Goal: Information Seeking & Learning: Learn about a topic

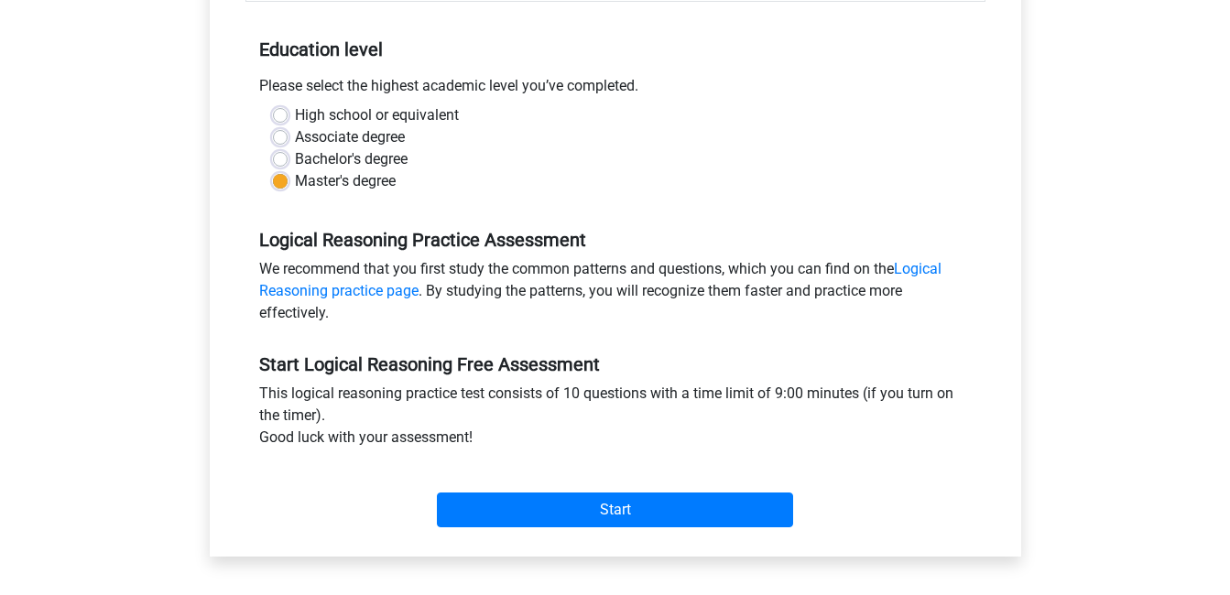
scroll to position [458, 0]
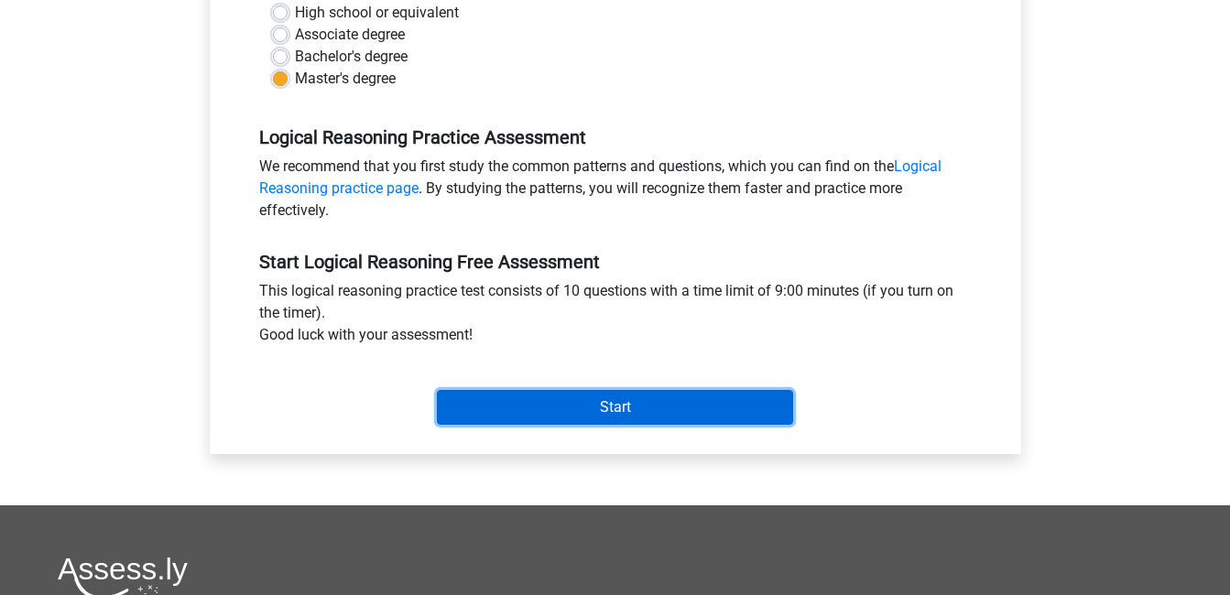
click at [641, 418] on input "Start" at bounding box center [615, 407] width 356 height 35
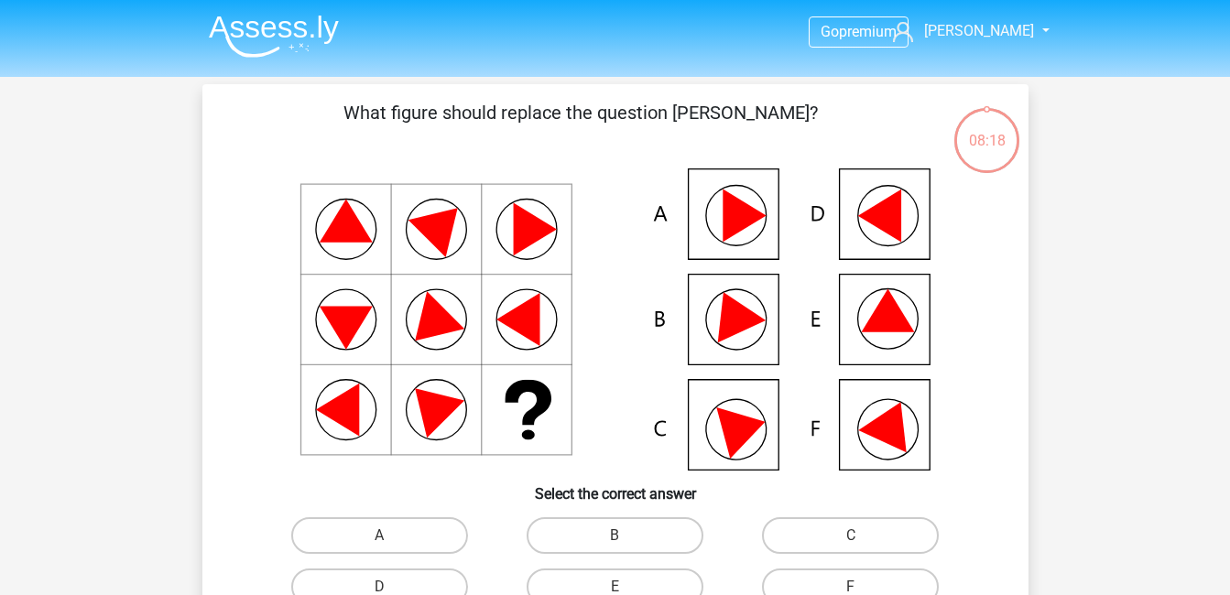
click at [741, 443] on icon at bounding box center [744, 428] width 56 height 62
click at [739, 438] on icon at bounding box center [744, 428] width 56 height 62
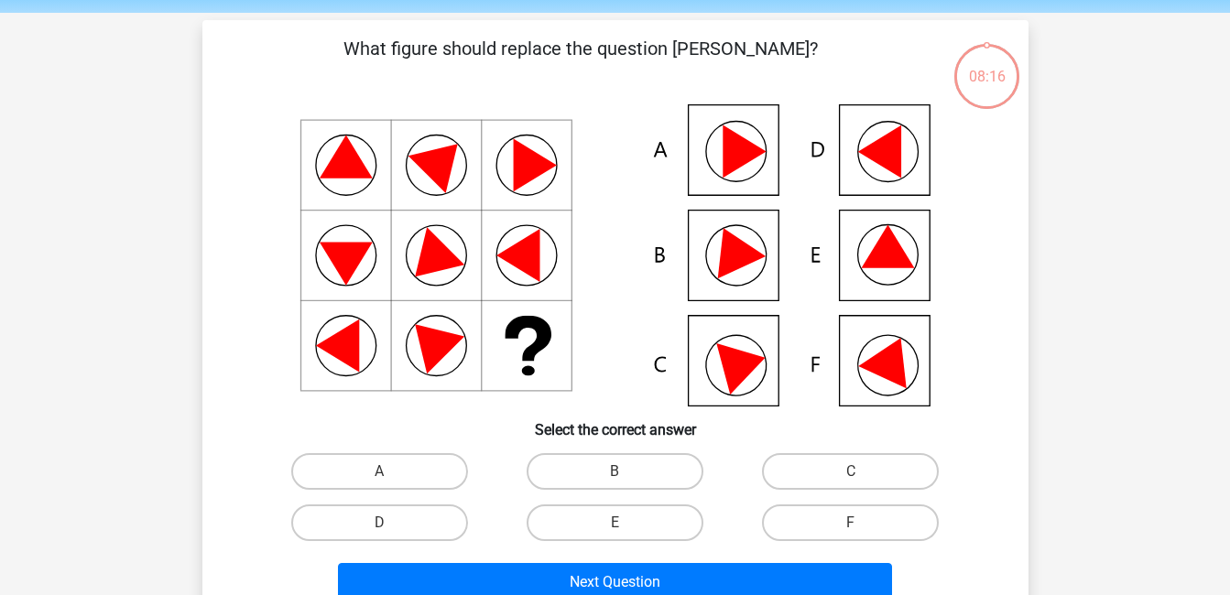
scroll to position [92, 0]
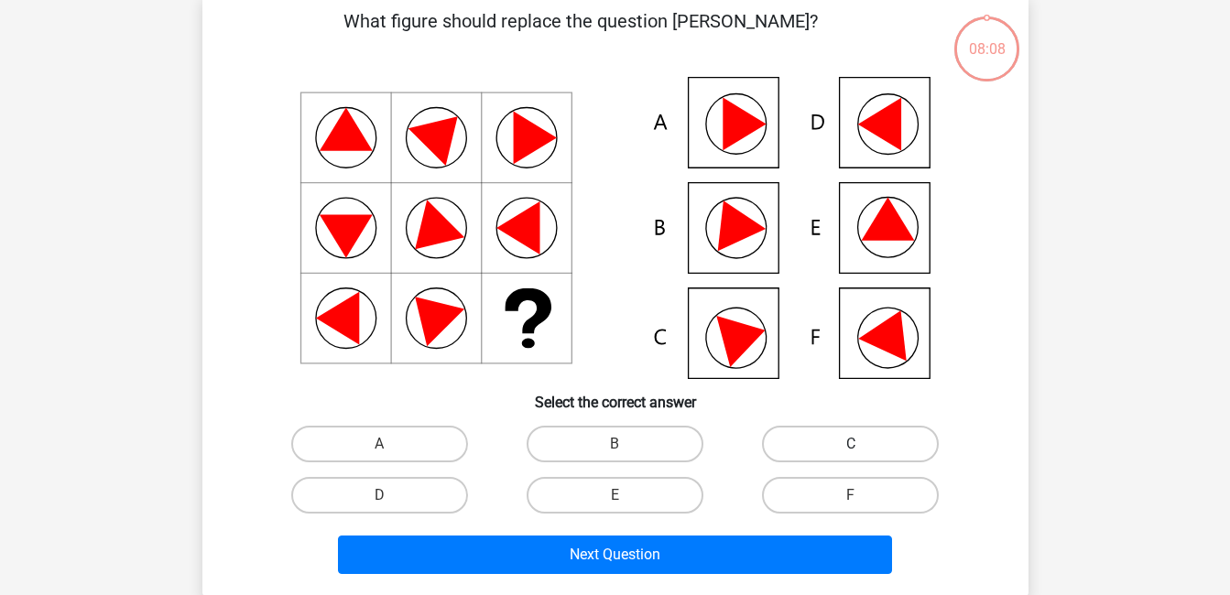
click at [805, 431] on label "C" at bounding box center [850, 444] width 177 height 37
click at [851, 444] on input "C" at bounding box center [857, 450] width 12 height 12
radio input "true"
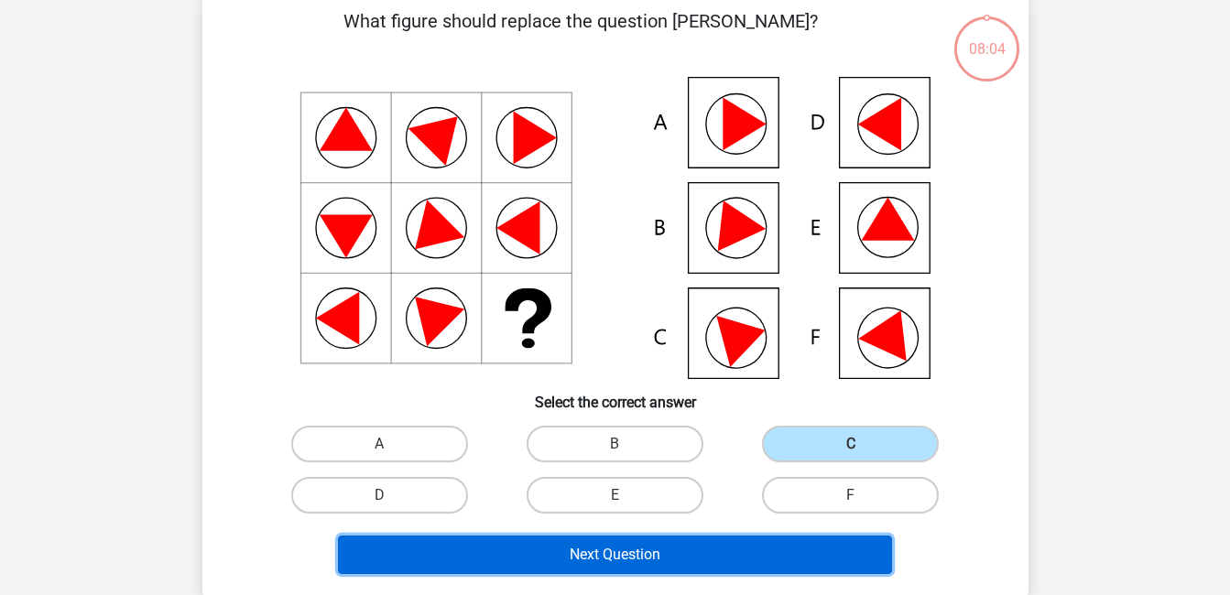
click at [663, 562] on button "Next Question" at bounding box center [615, 555] width 554 height 38
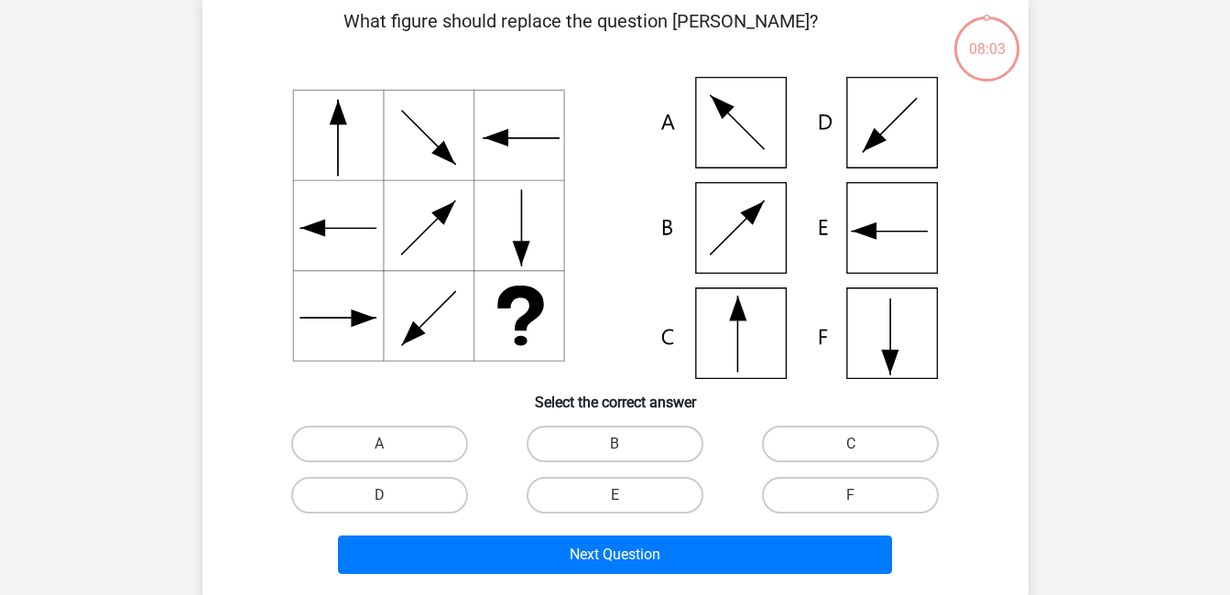
scroll to position [84, 0]
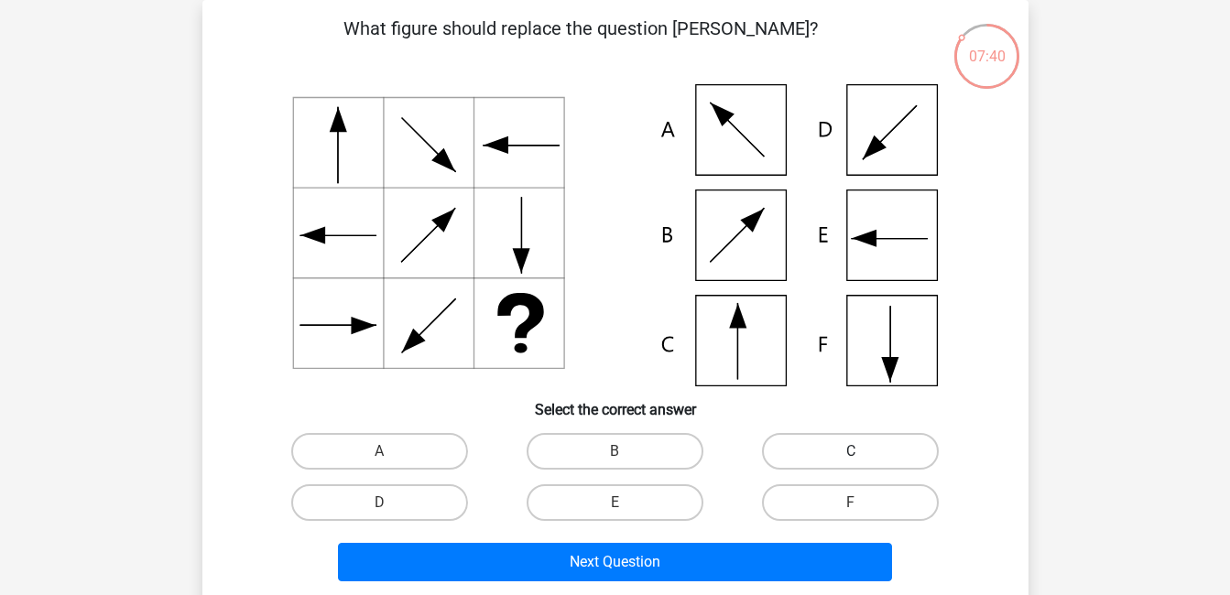
click at [812, 445] on label "C" at bounding box center [850, 451] width 177 height 37
click at [851, 452] on input "C" at bounding box center [857, 458] width 12 height 12
radio input "true"
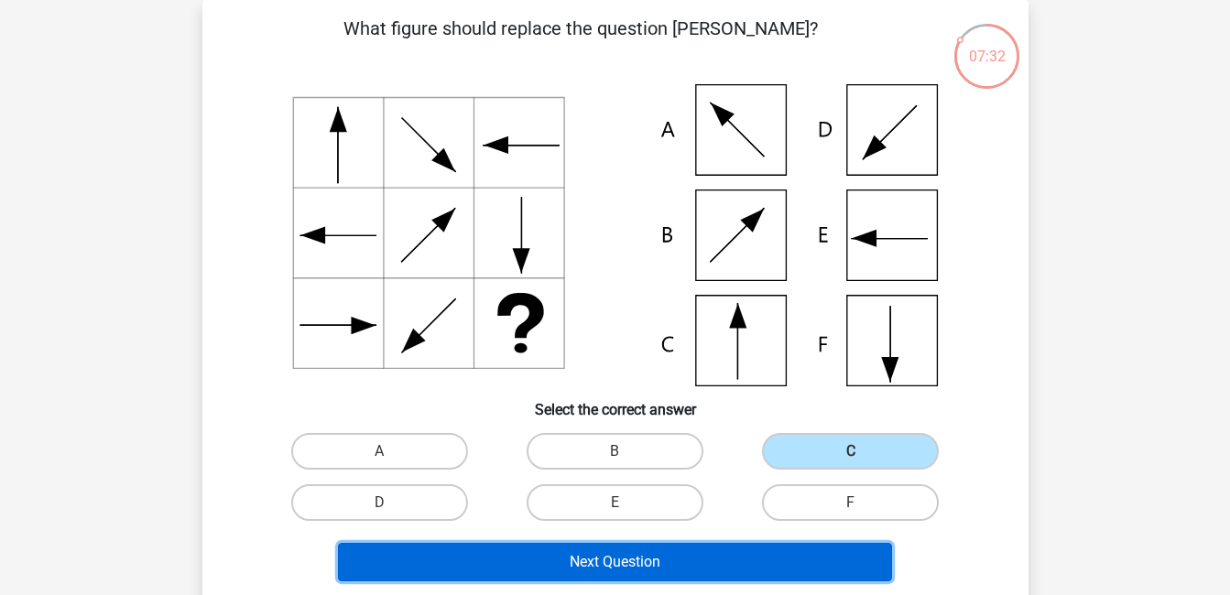
click at [614, 549] on button "Next Question" at bounding box center [615, 562] width 554 height 38
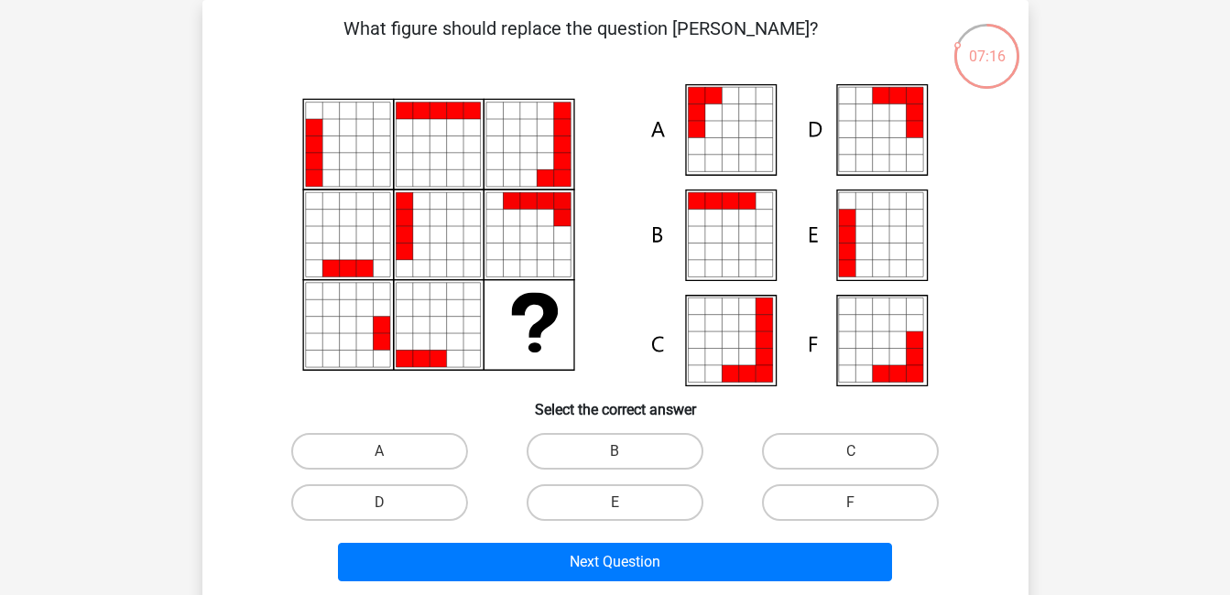
click at [852, 504] on input "F" at bounding box center [857, 509] width 12 height 12
radio input "true"
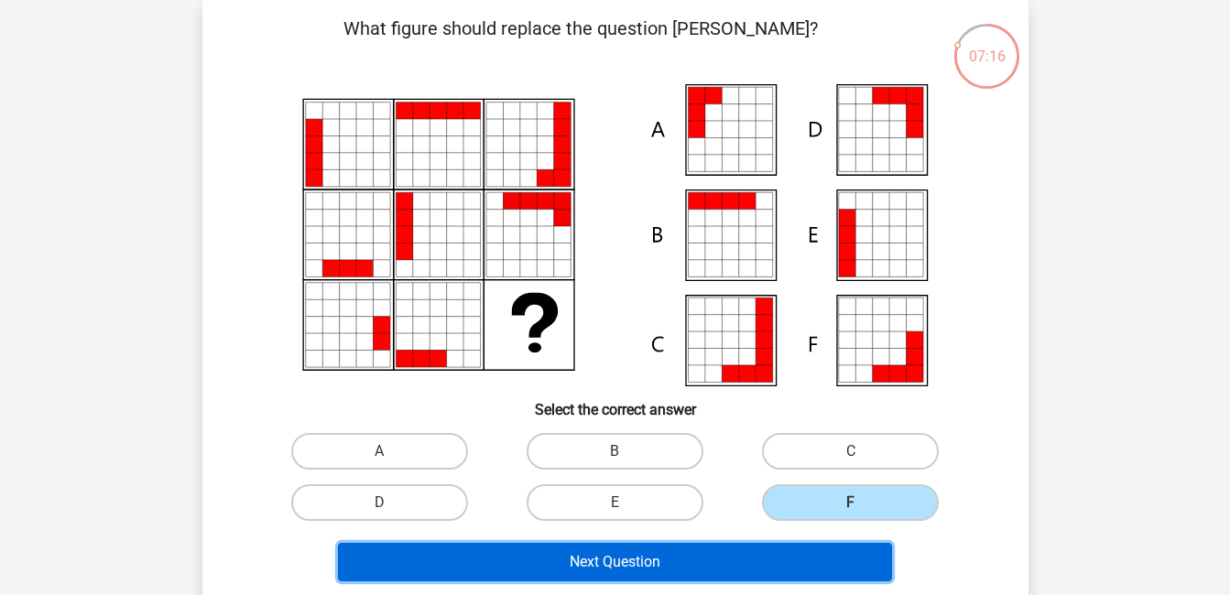
click at [765, 576] on button "Next Question" at bounding box center [615, 562] width 554 height 38
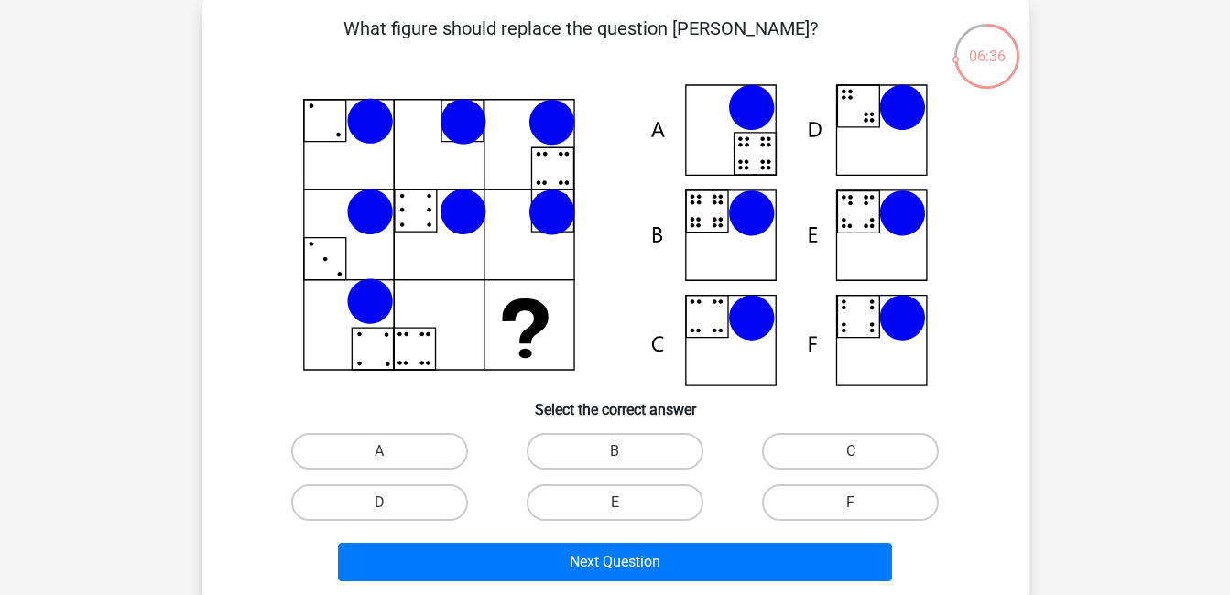
click at [736, 335] on icon at bounding box center [615, 235] width 738 height 302
click at [721, 334] on icon at bounding box center [615, 235] width 738 height 302
click at [837, 450] on label "C" at bounding box center [850, 451] width 177 height 37
click at [851, 452] on input "C" at bounding box center [857, 458] width 12 height 12
radio input "true"
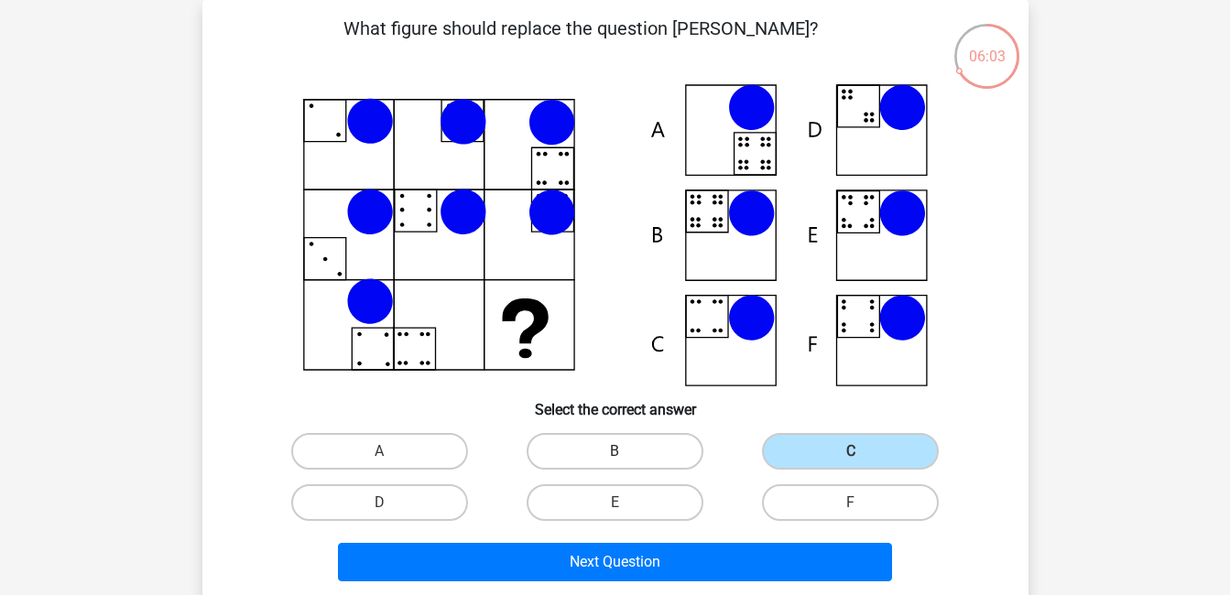
click at [610, 462] on label "B" at bounding box center [615, 451] width 177 height 37
click at [615, 462] on input "B" at bounding box center [621, 458] width 12 height 12
radio input "true"
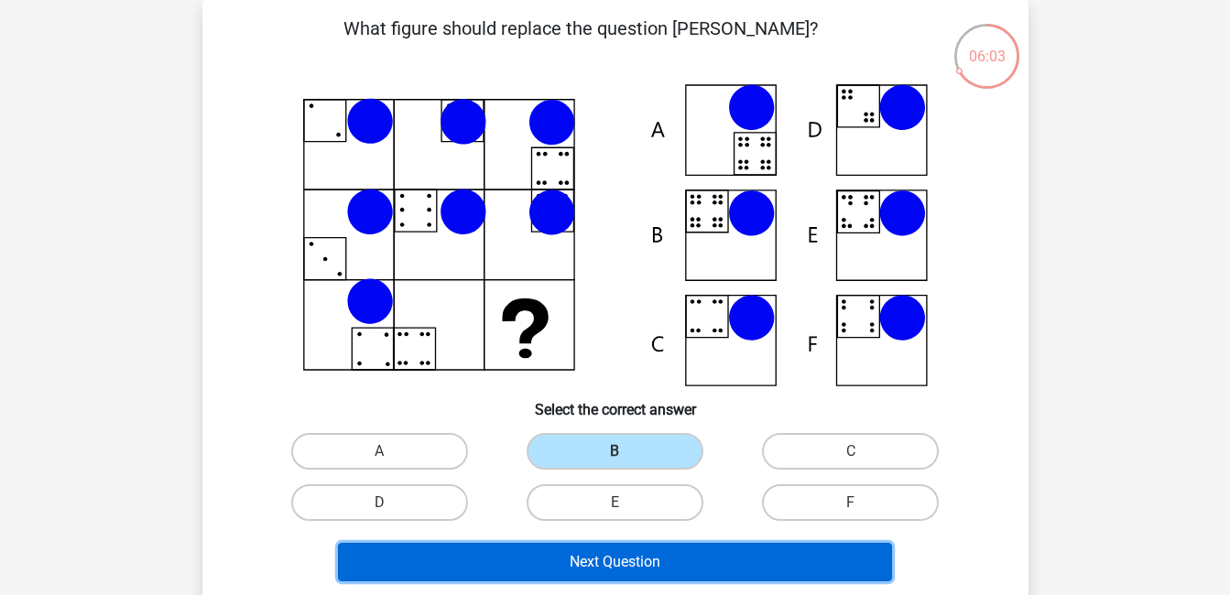
click at [662, 563] on button "Next Question" at bounding box center [615, 562] width 554 height 38
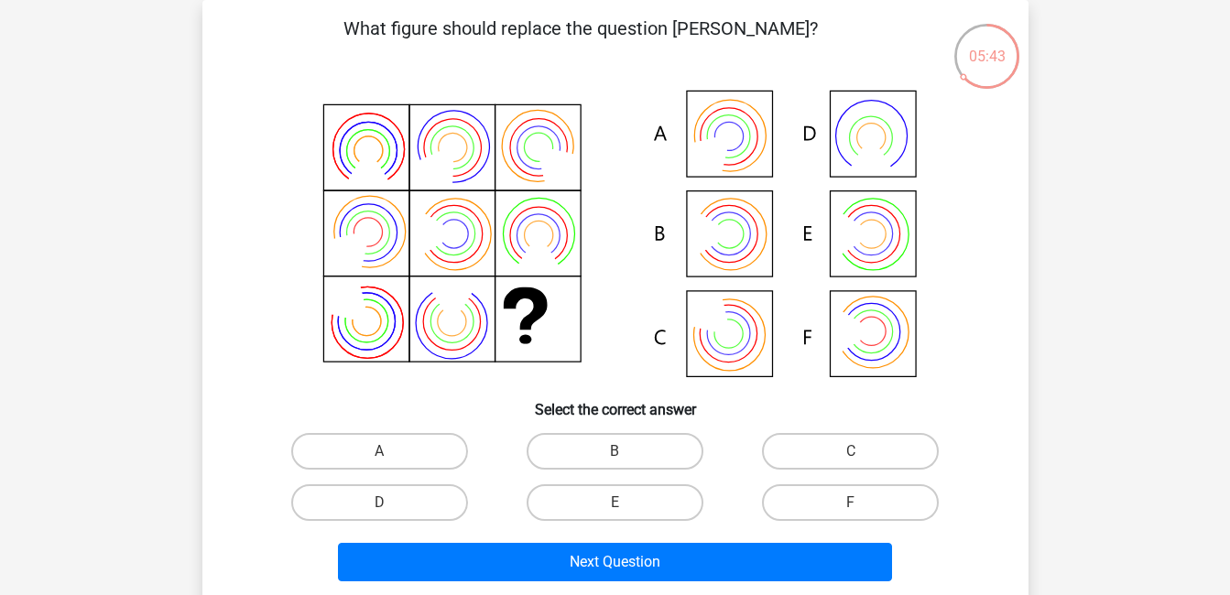
click at [732, 163] on icon at bounding box center [615, 235] width 738 height 302
click at [440, 452] on label "A" at bounding box center [379, 451] width 177 height 37
click at [391, 452] on input "A" at bounding box center [385, 458] width 12 height 12
radio input "true"
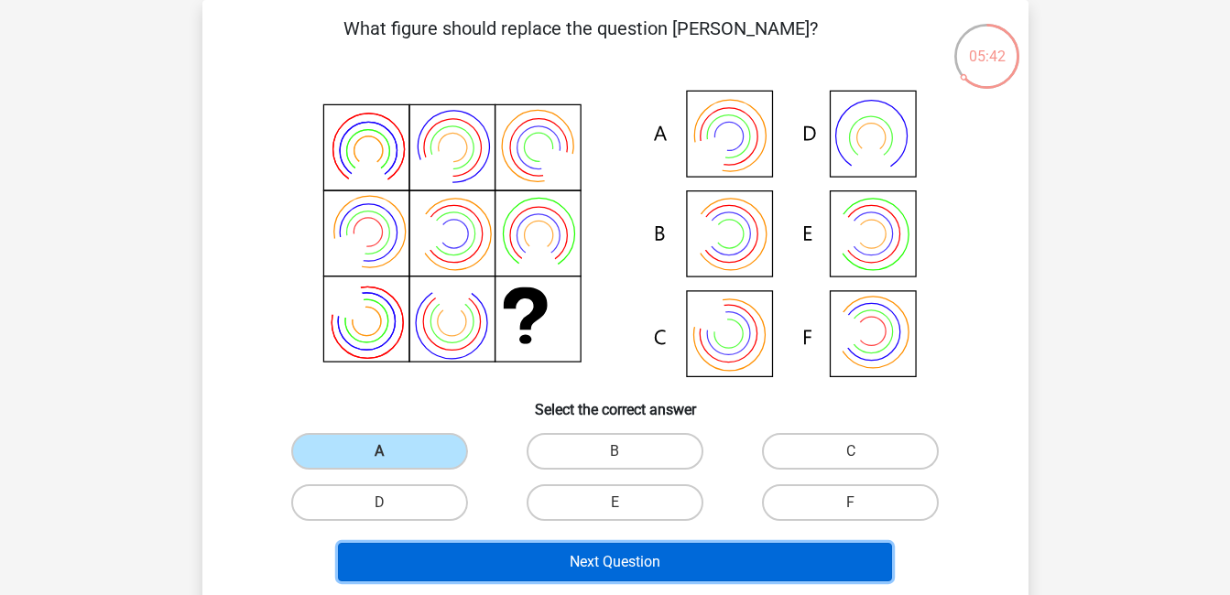
click at [603, 572] on button "Next Question" at bounding box center [615, 562] width 554 height 38
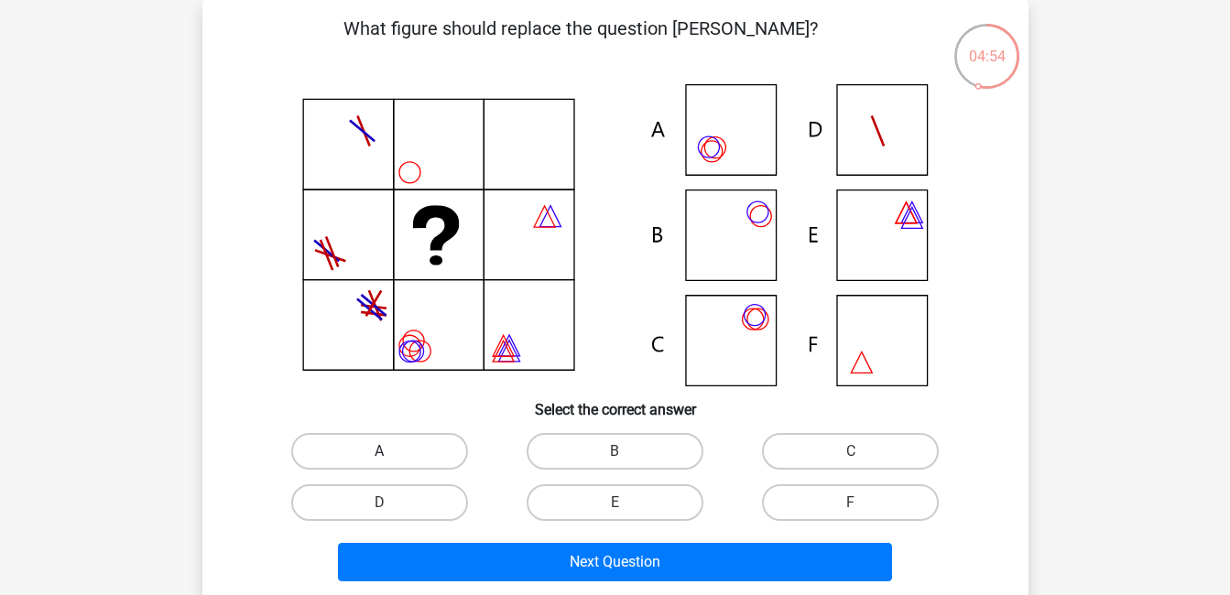
click at [421, 439] on label "A" at bounding box center [379, 451] width 177 height 37
click at [391, 452] on input "A" at bounding box center [385, 458] width 12 height 12
radio input "true"
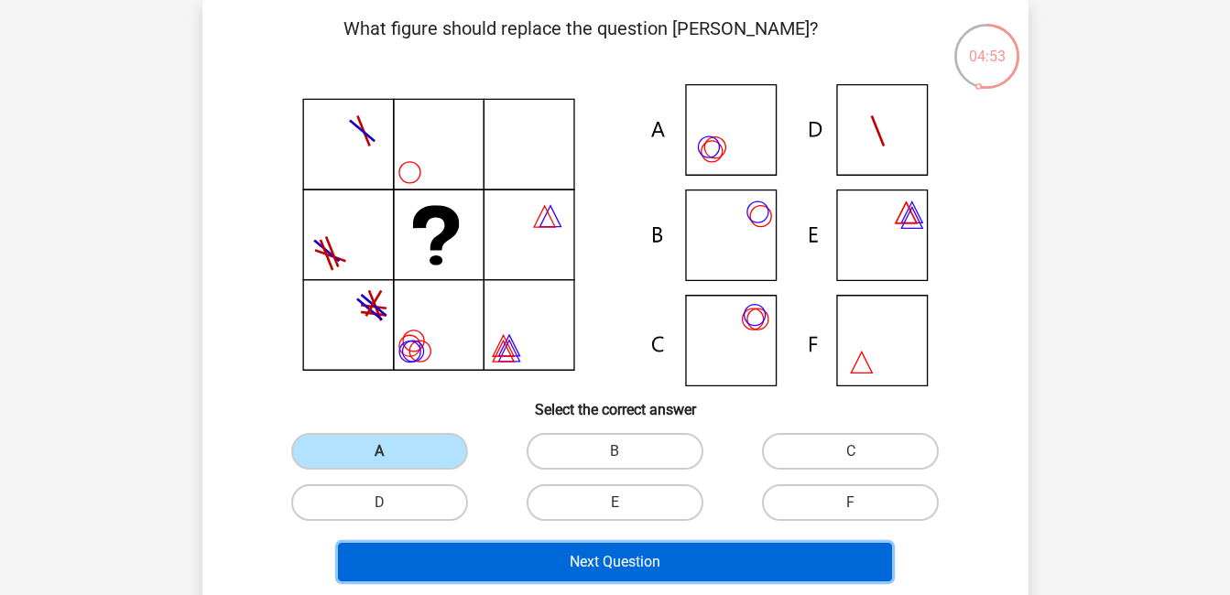
click at [628, 553] on button "Next Question" at bounding box center [615, 562] width 554 height 38
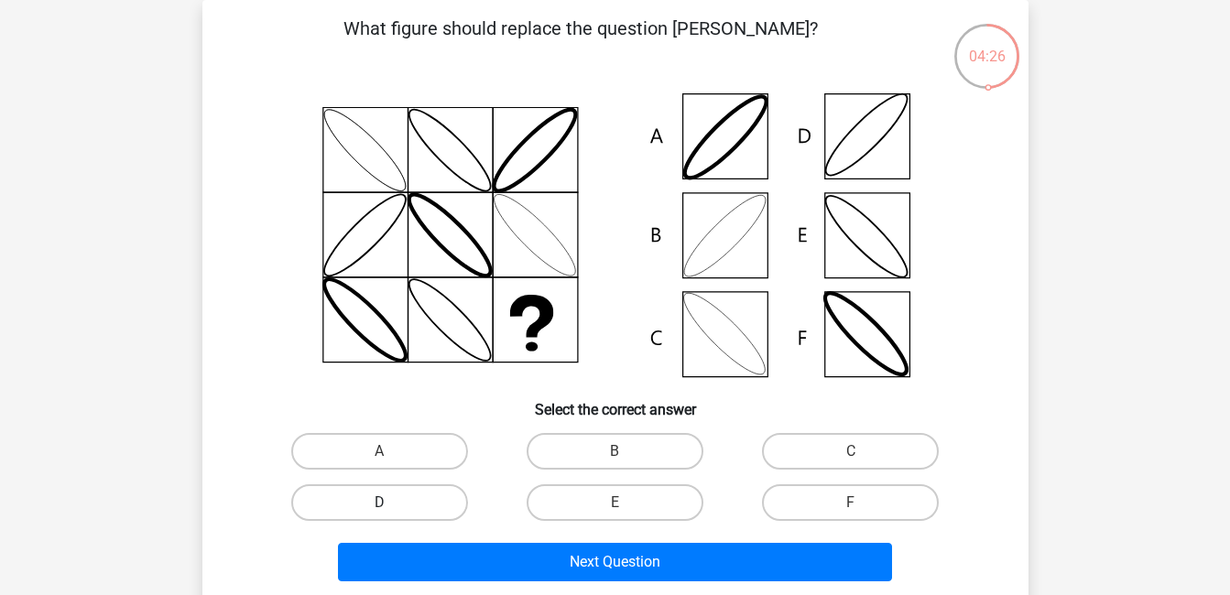
click at [421, 508] on label "D" at bounding box center [379, 503] width 177 height 37
click at [391, 508] on input "D" at bounding box center [385, 509] width 12 height 12
radio input "true"
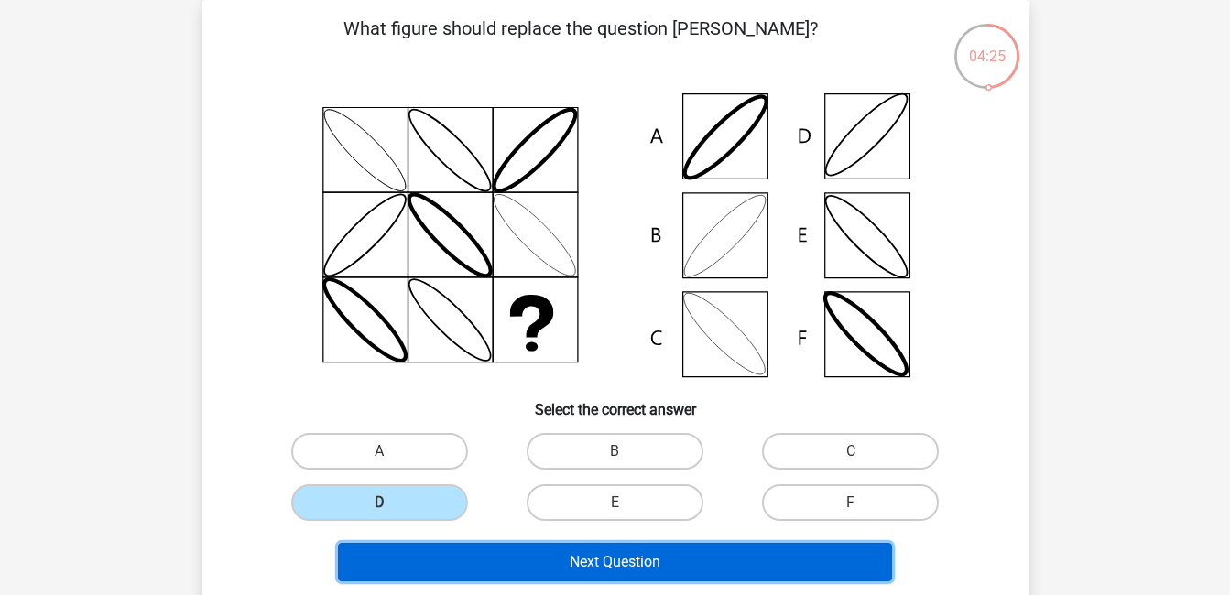
click at [522, 562] on button "Next Question" at bounding box center [615, 562] width 554 height 38
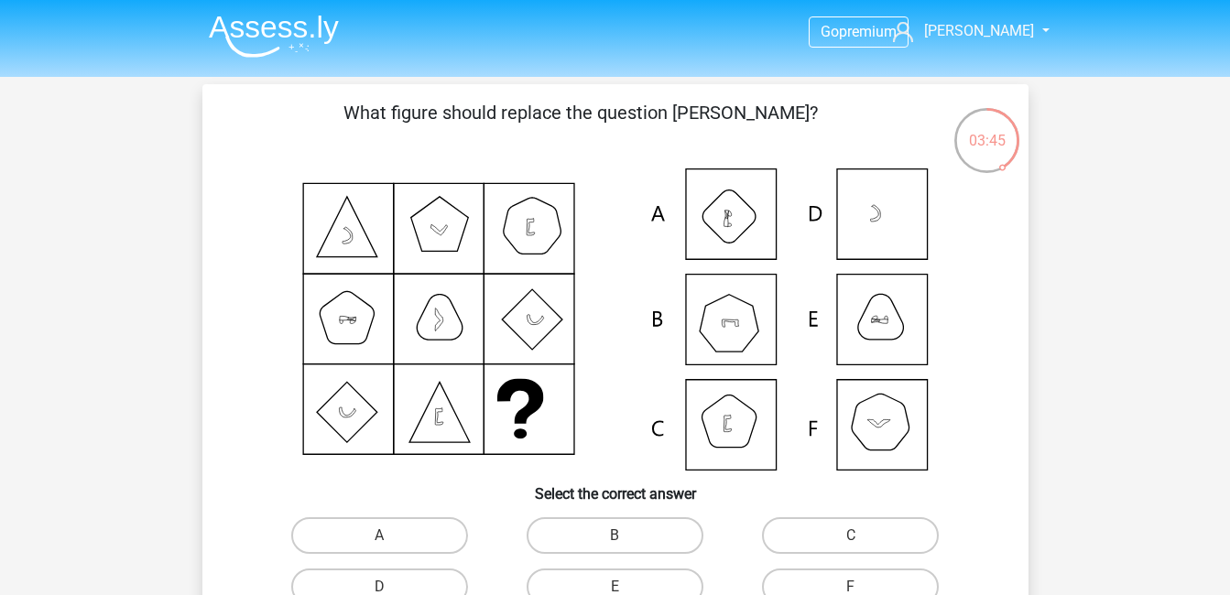
scroll to position [92, 0]
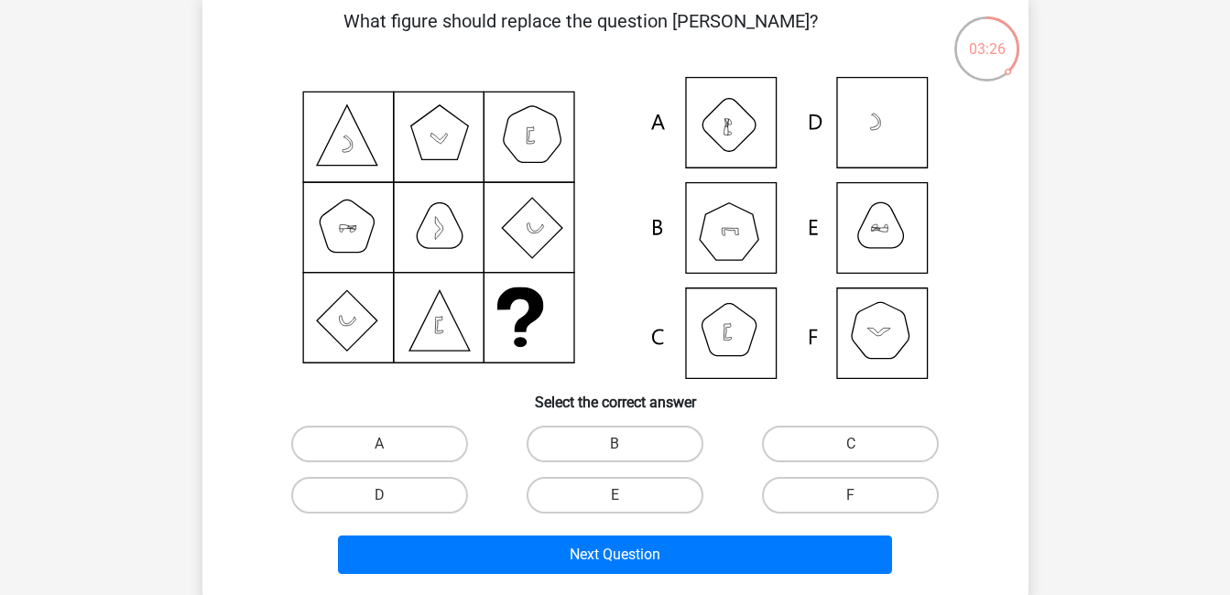
click at [720, 229] on icon at bounding box center [615, 228] width 738 height 302
click at [583, 447] on label "B" at bounding box center [615, 444] width 177 height 37
click at [615, 447] on input "B" at bounding box center [621, 450] width 12 height 12
radio input "true"
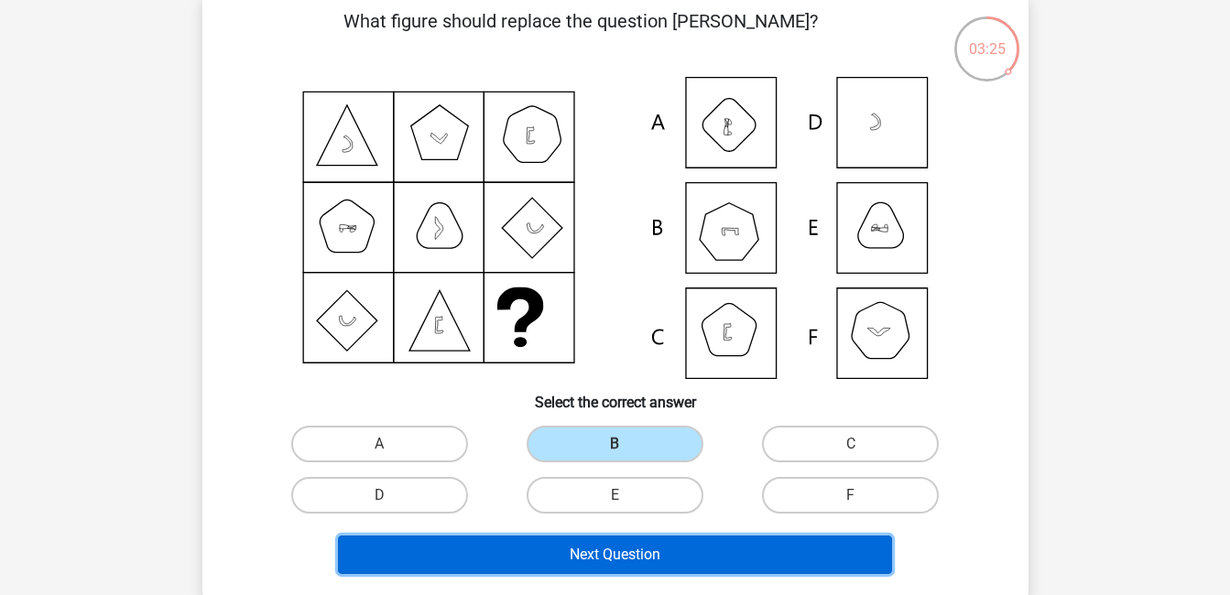
click at [659, 556] on button "Next Question" at bounding box center [615, 555] width 554 height 38
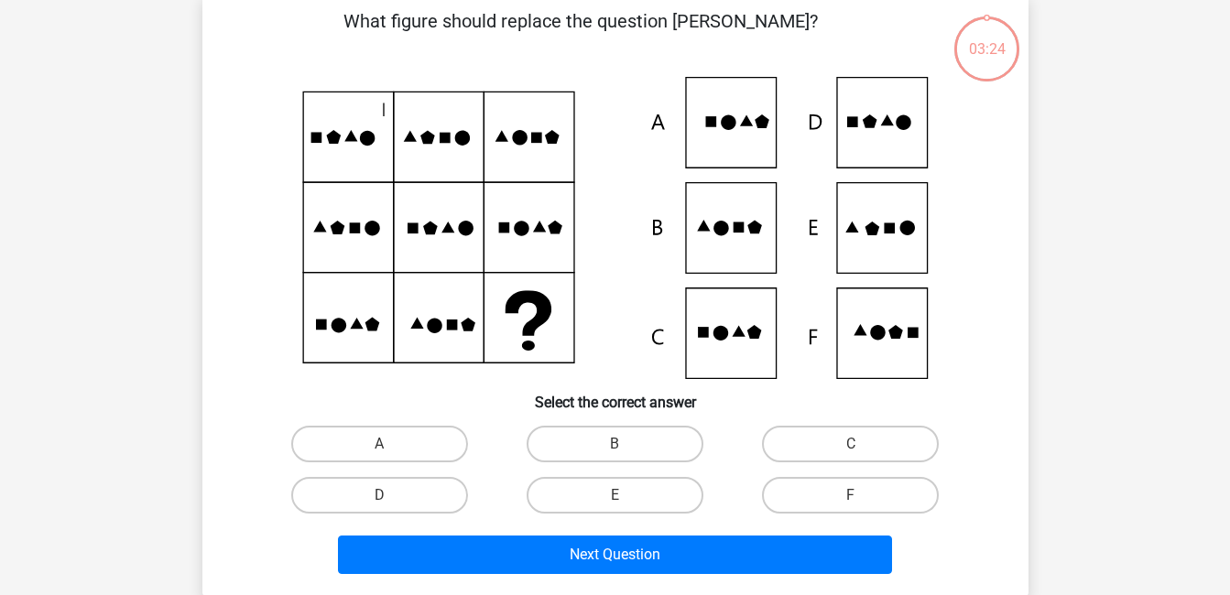
scroll to position [84, 0]
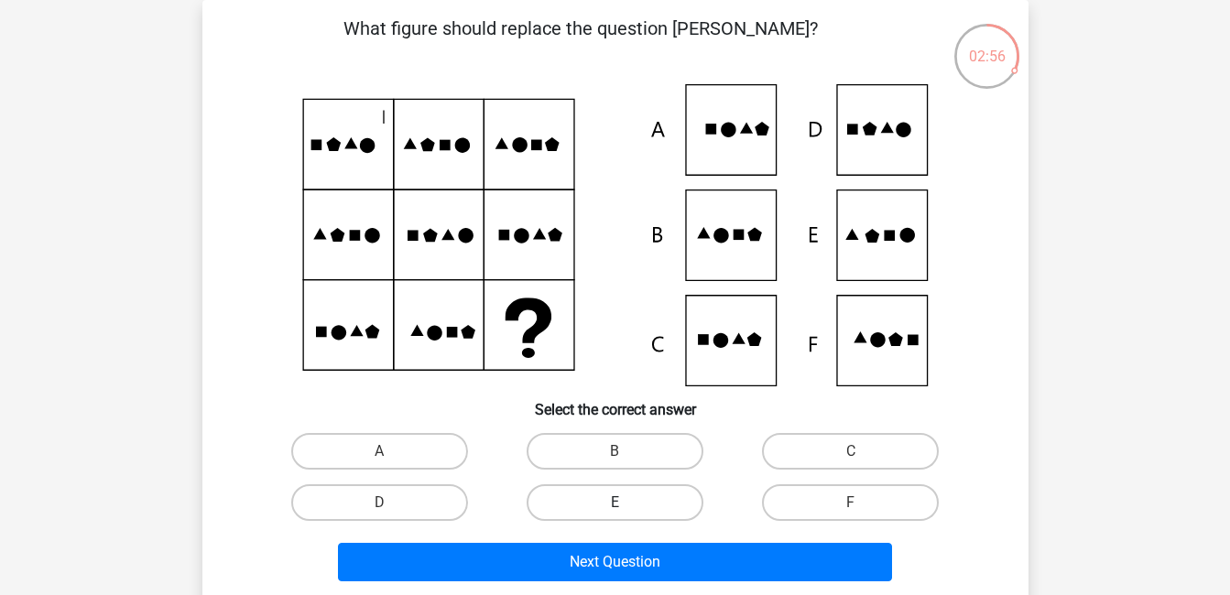
click at [623, 502] on label "E" at bounding box center [615, 503] width 177 height 37
click at [623, 503] on input "E" at bounding box center [621, 509] width 12 height 12
radio input "true"
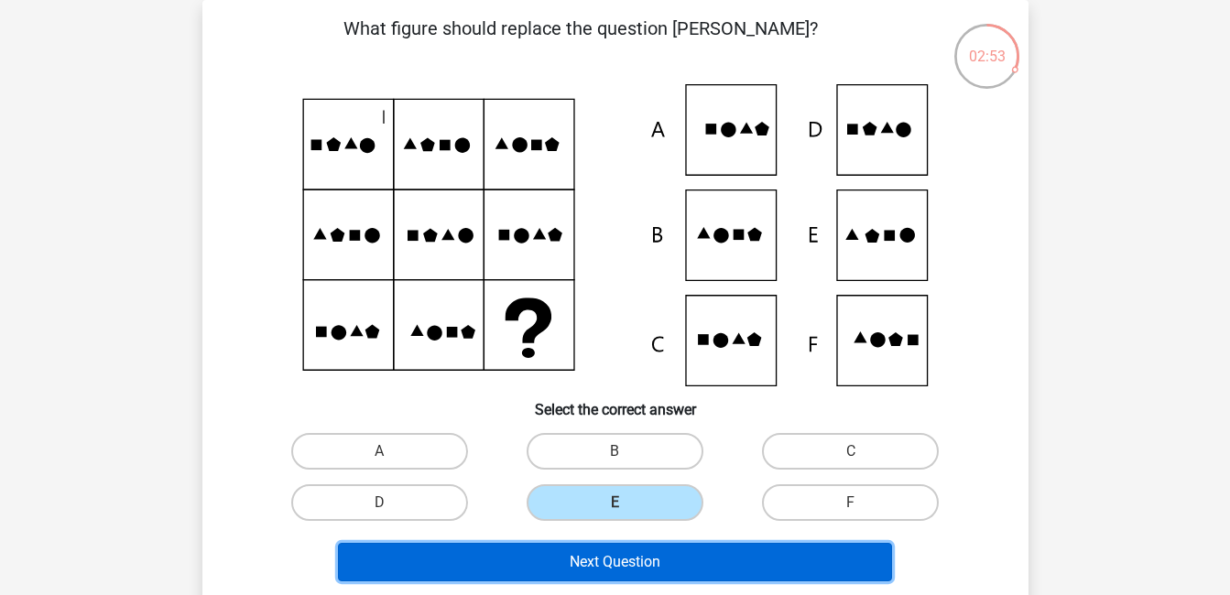
click at [682, 563] on button "Next Question" at bounding box center [615, 562] width 554 height 38
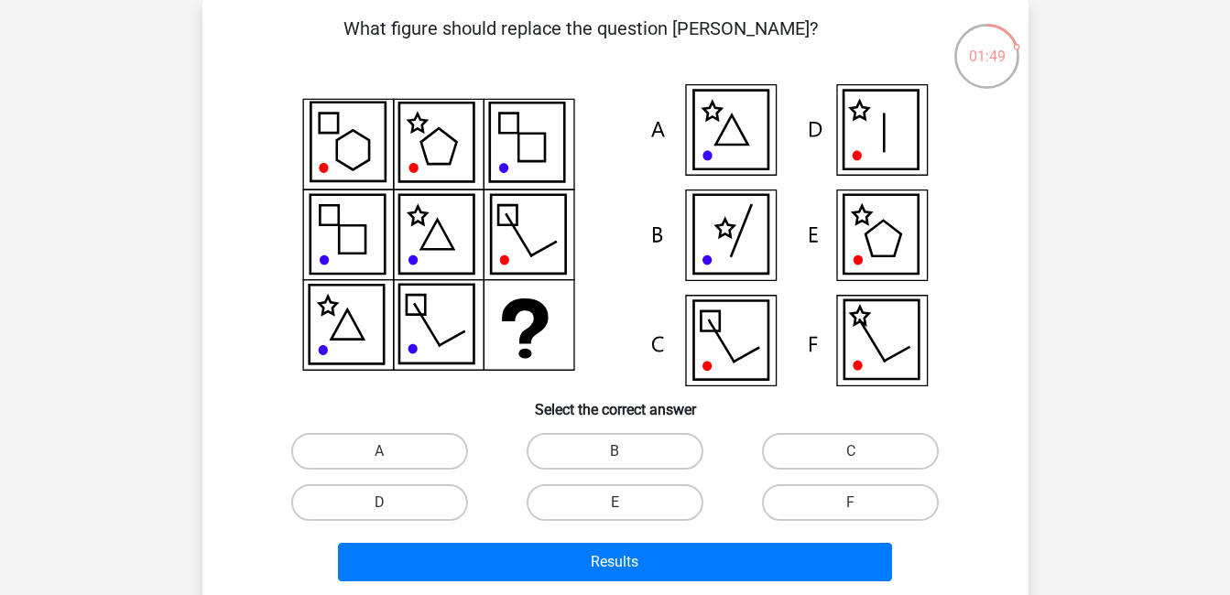
click at [746, 348] on icon at bounding box center [730, 340] width 74 height 79
click at [826, 442] on label "C" at bounding box center [850, 451] width 177 height 37
click at [851, 452] on input "C" at bounding box center [857, 458] width 12 height 12
radio input "true"
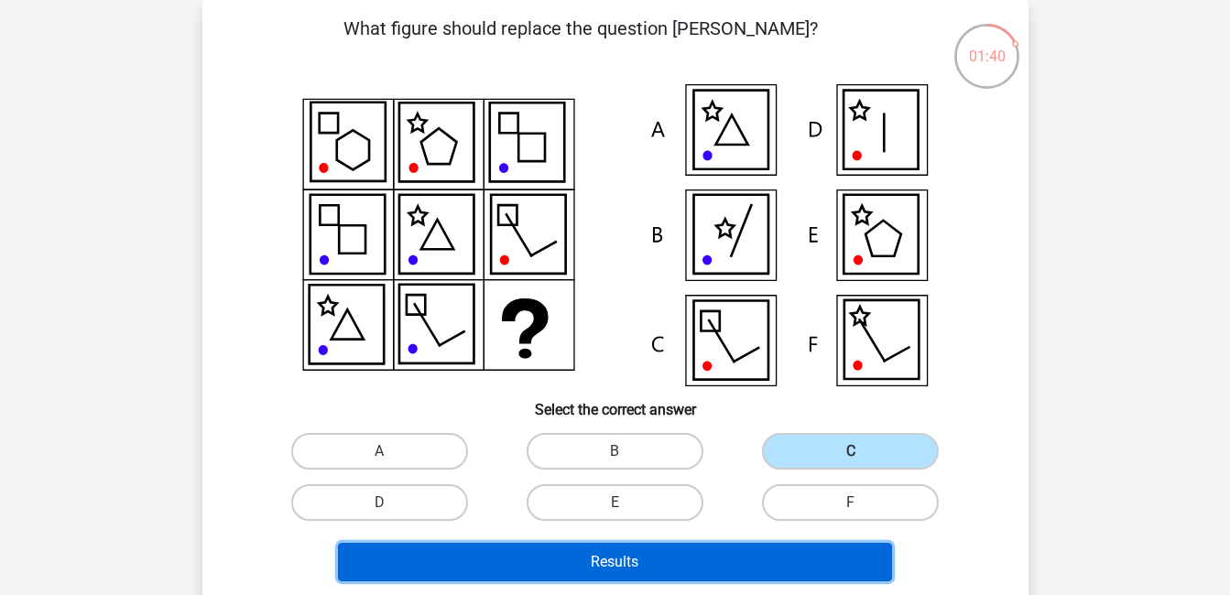
drag, startPoint x: 702, startPoint y: 580, endPoint x: 701, endPoint y: 569, distance: 11.0
click at [701, 580] on button "Results" at bounding box center [615, 562] width 554 height 38
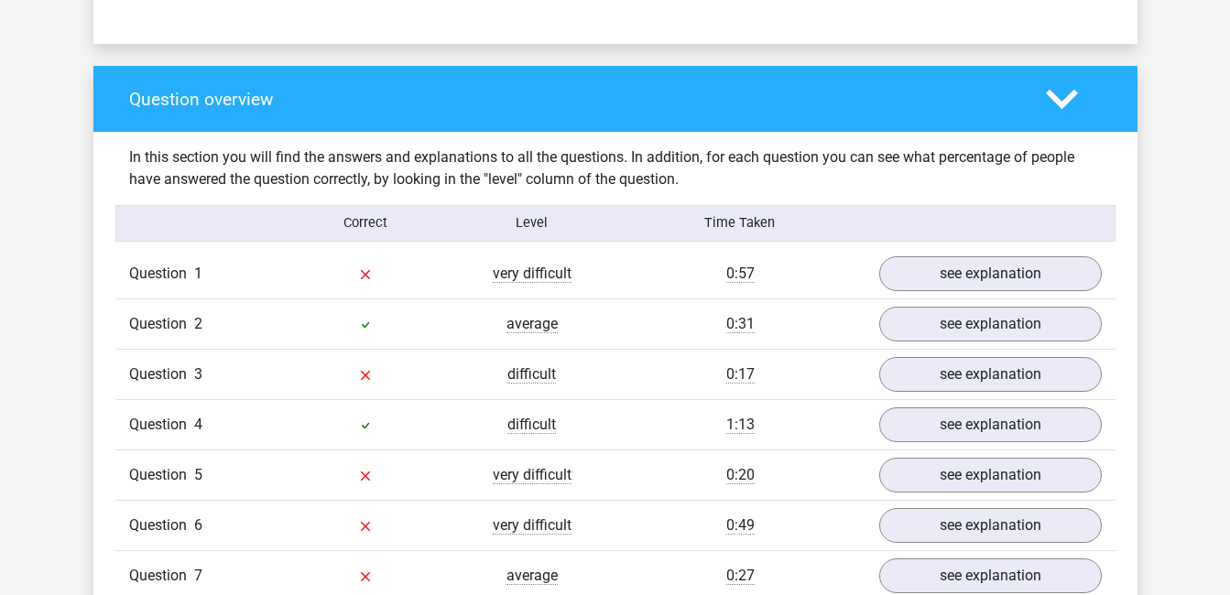
scroll to position [1282, 0]
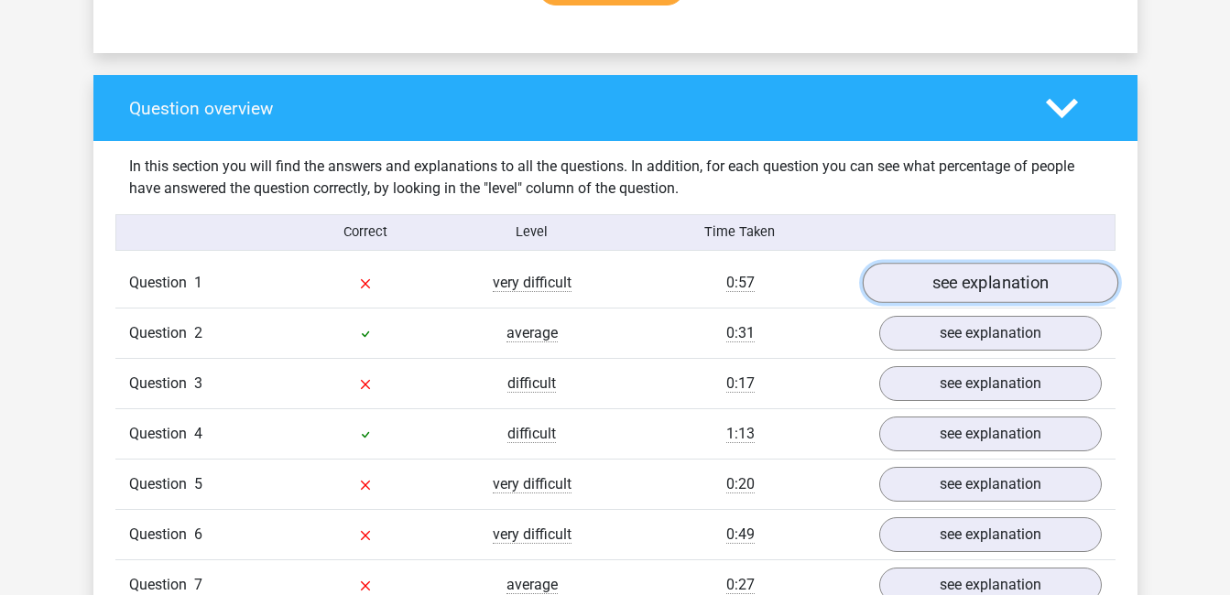
click at [949, 293] on link "see explanation" at bounding box center [990, 283] width 256 height 40
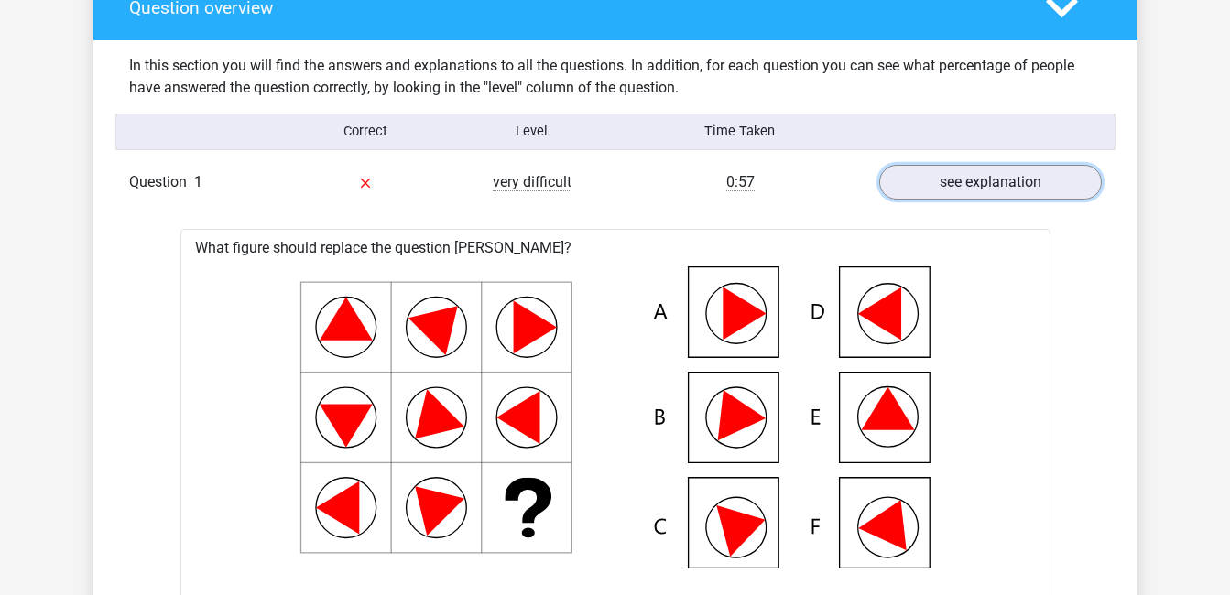
scroll to position [1374, 0]
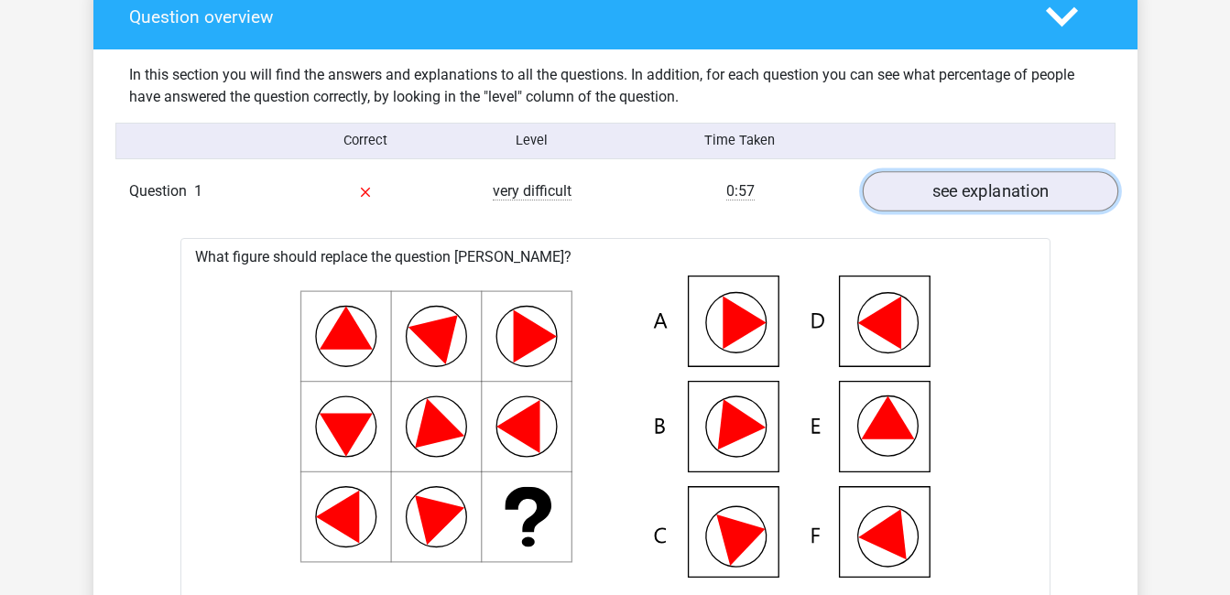
click at [895, 190] on link "see explanation" at bounding box center [990, 191] width 256 height 40
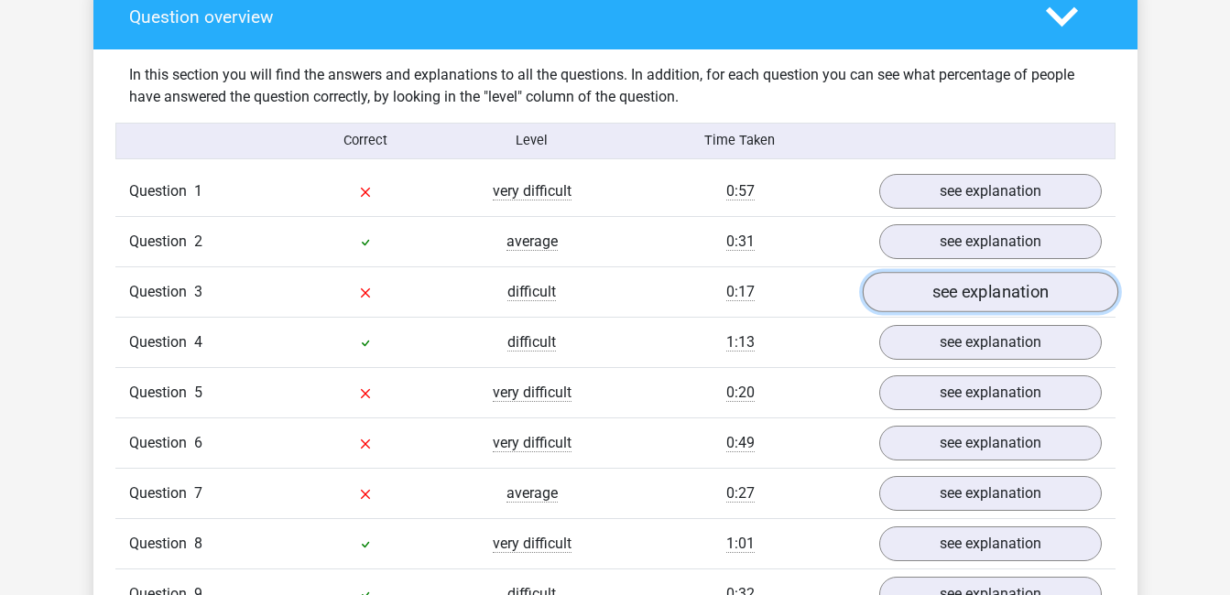
click at [932, 300] on link "see explanation" at bounding box center [990, 292] width 256 height 40
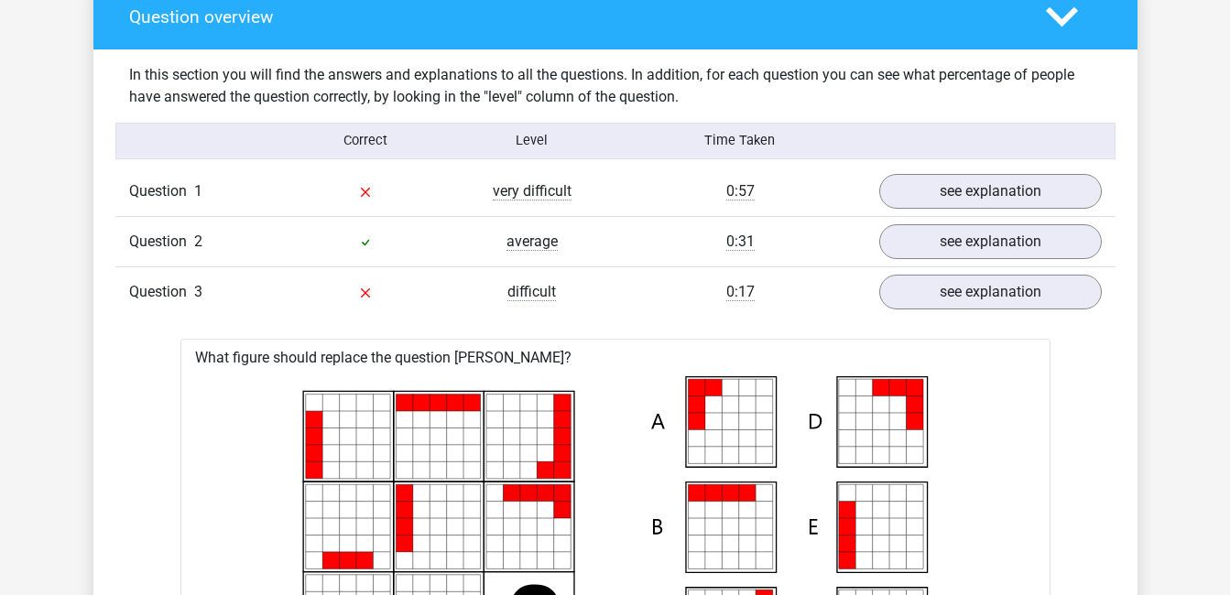
click at [450, 304] on div "Question 3 difficult 0:17 see explanation" at bounding box center [615, 292] width 1000 height 50
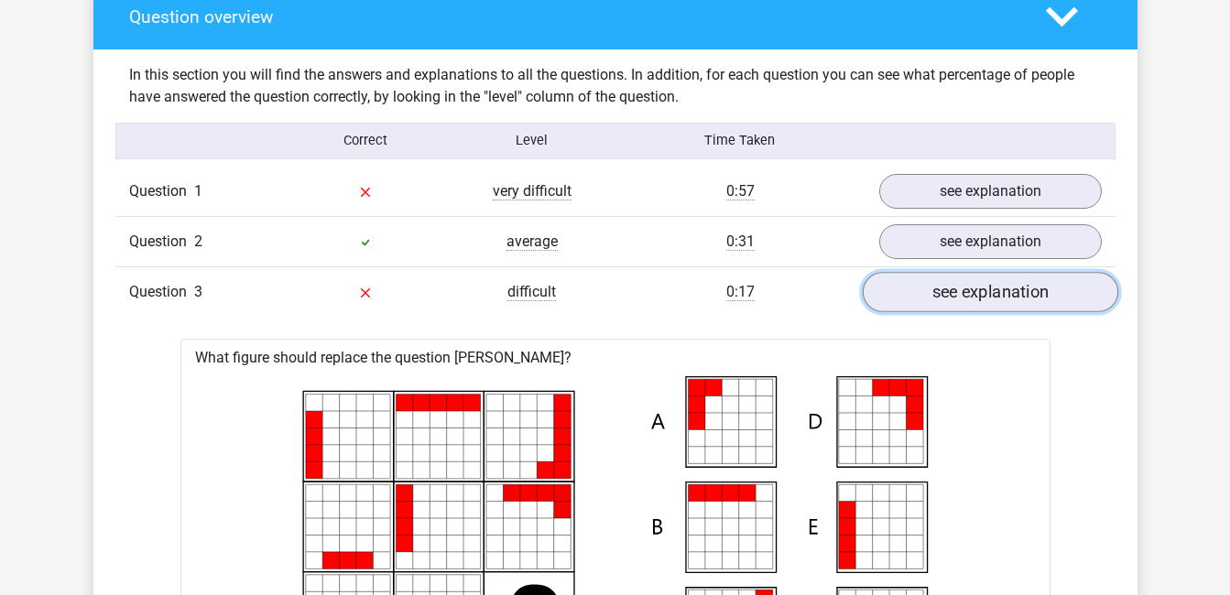
click at [875, 291] on link "see explanation" at bounding box center [990, 292] width 256 height 40
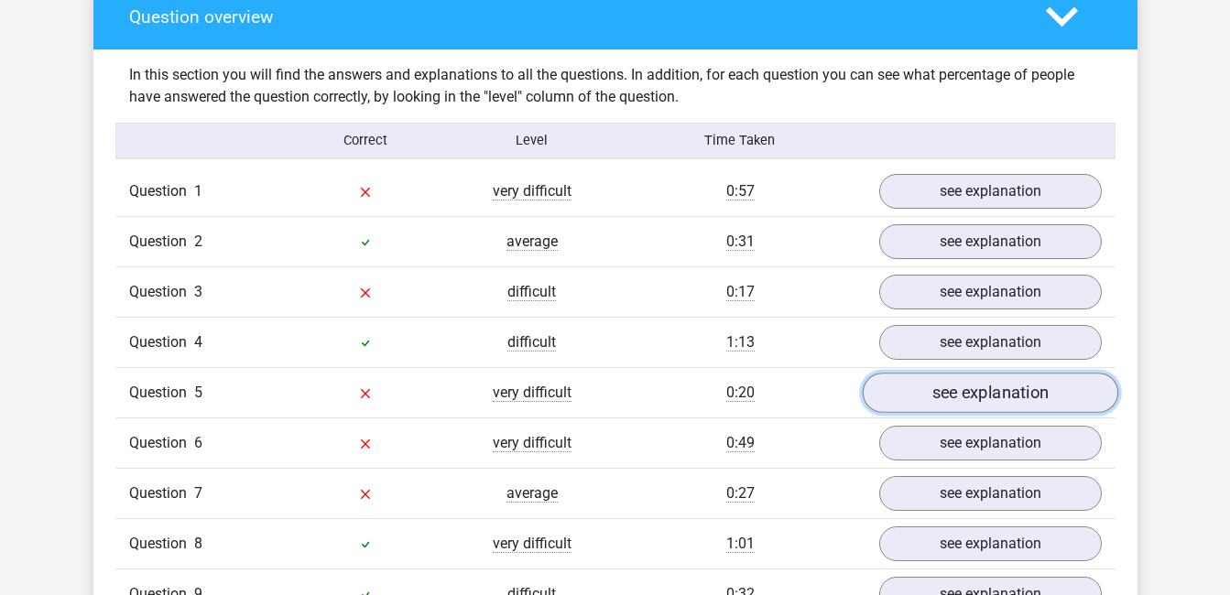
click at [897, 392] on link "see explanation" at bounding box center [990, 393] width 256 height 40
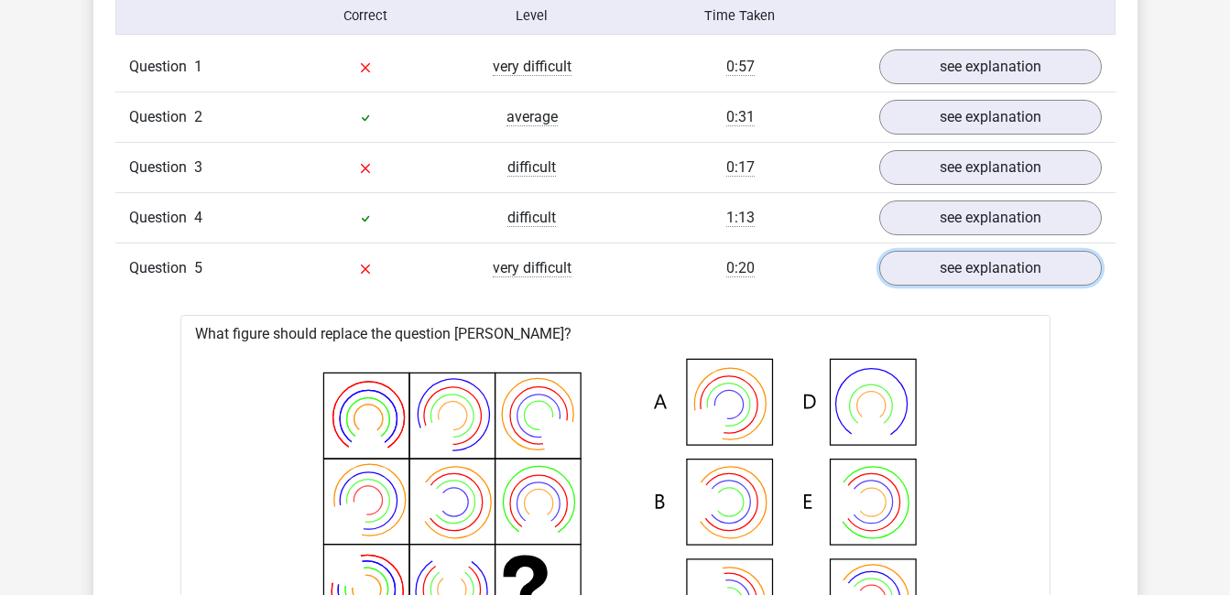
scroll to position [1466, 0]
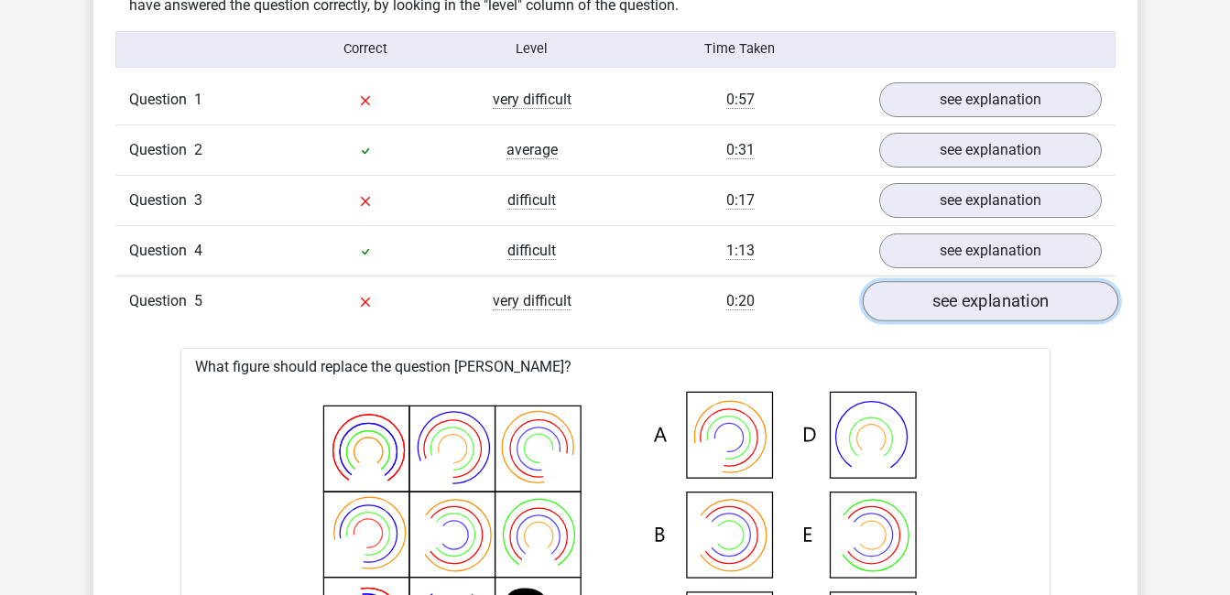
click at [892, 291] on link "see explanation" at bounding box center [990, 301] width 256 height 40
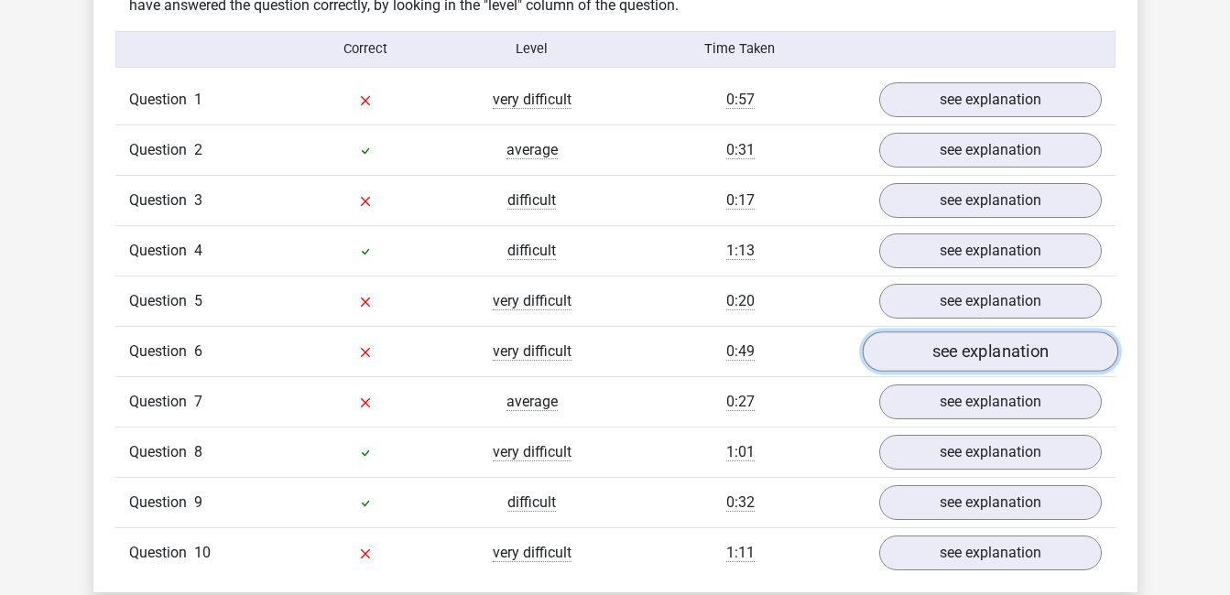
click at [911, 348] on link "see explanation" at bounding box center [990, 352] width 256 height 40
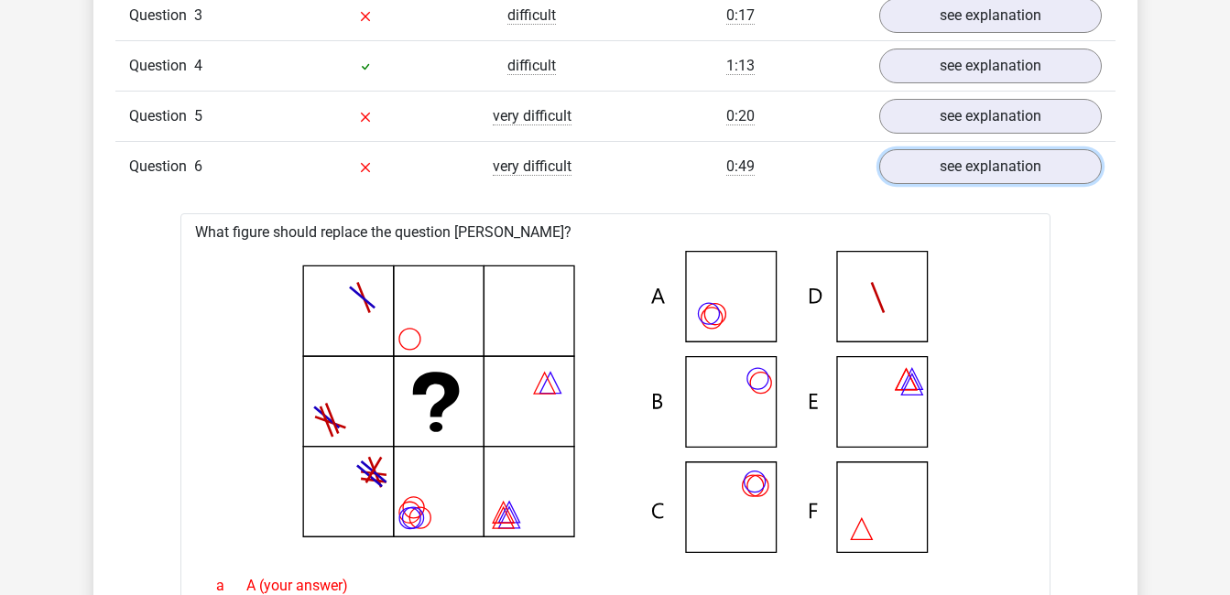
scroll to position [1649, 0]
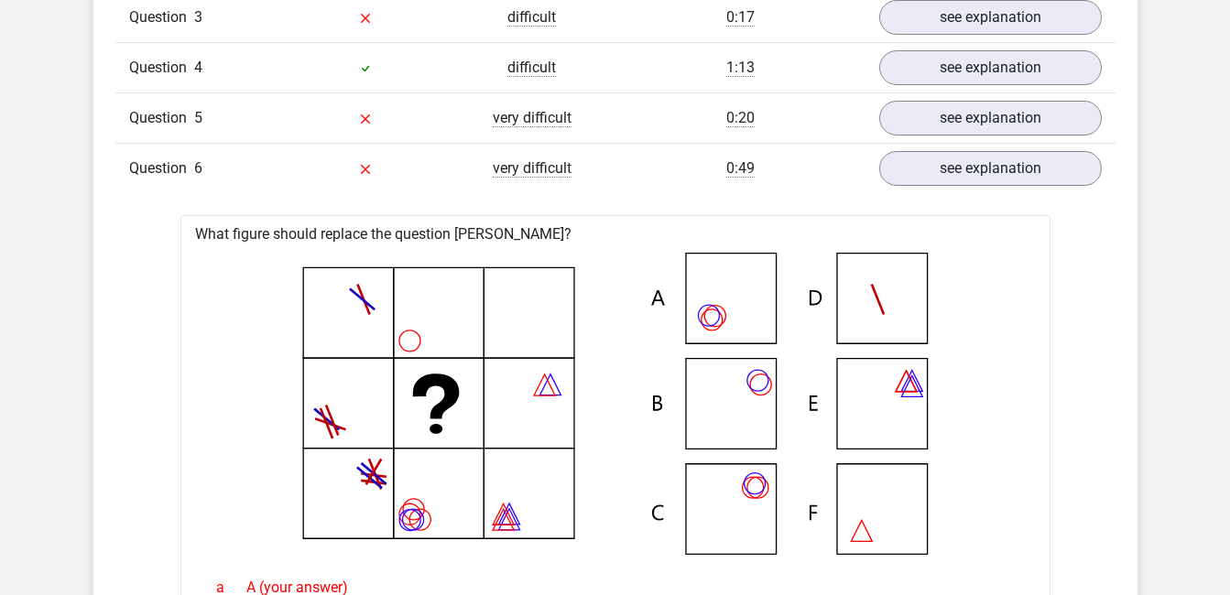
click at [736, 191] on div "Question 6 very difficult 0:49 see explanation" at bounding box center [615, 168] width 1000 height 50
click at [888, 166] on link "see explanation" at bounding box center [990, 168] width 256 height 40
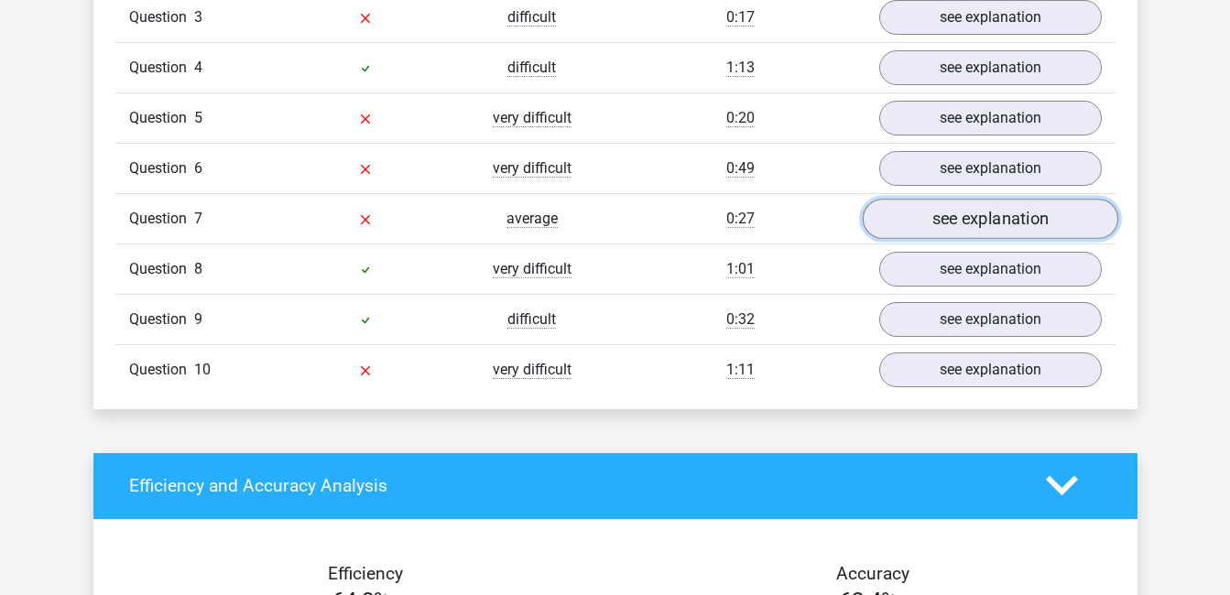
click at [894, 227] on link "see explanation" at bounding box center [990, 219] width 256 height 40
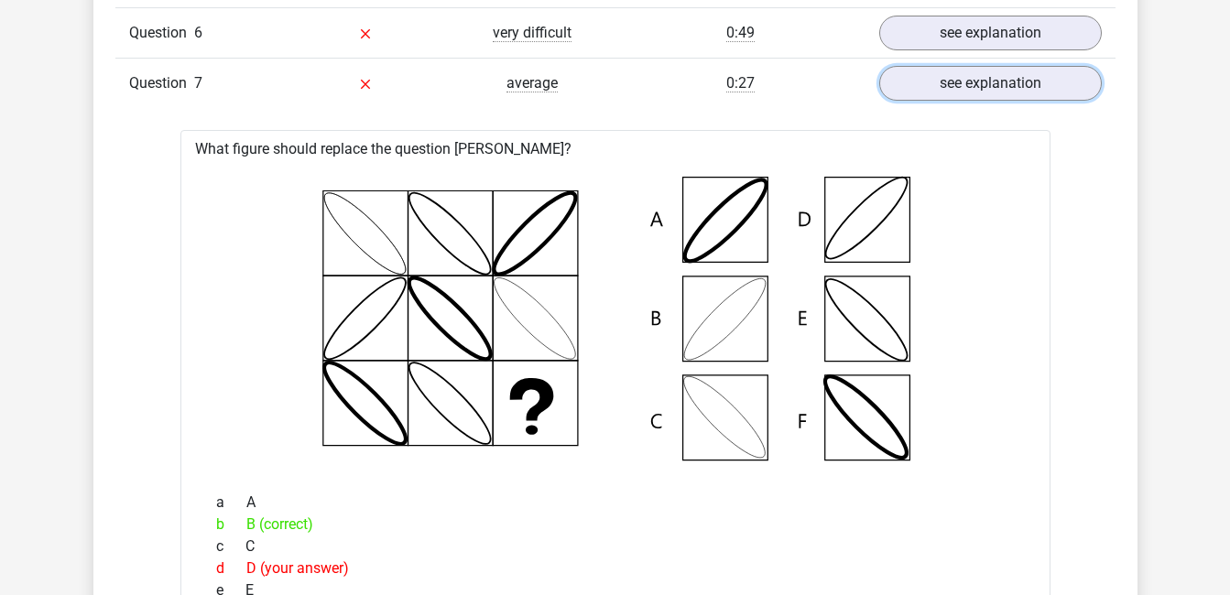
scroll to position [1557, 0]
